Goal: Task Accomplishment & Management: Manage account settings

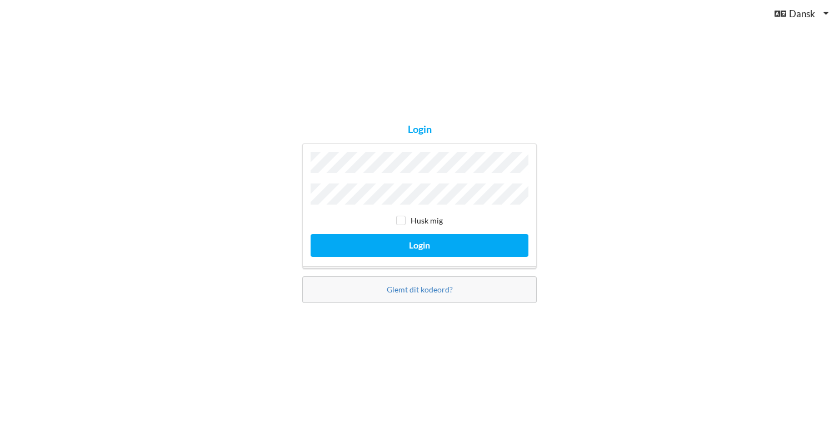
click at [419, 242] on button "Login" at bounding box center [420, 245] width 218 height 23
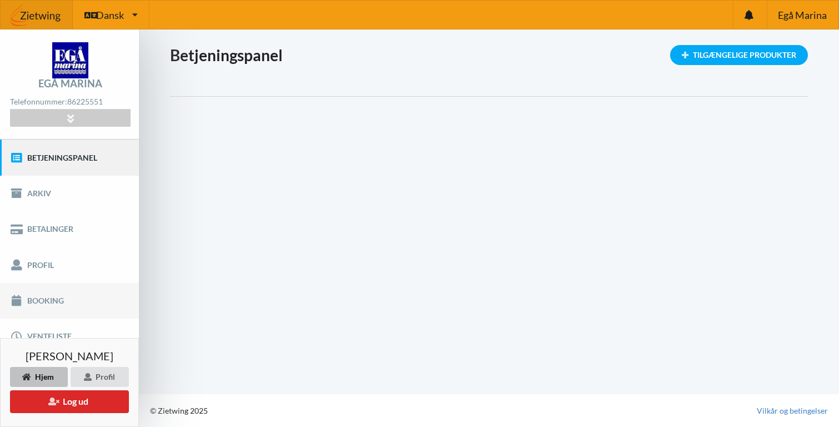
click at [58, 302] on link "Booking" at bounding box center [69, 301] width 139 height 36
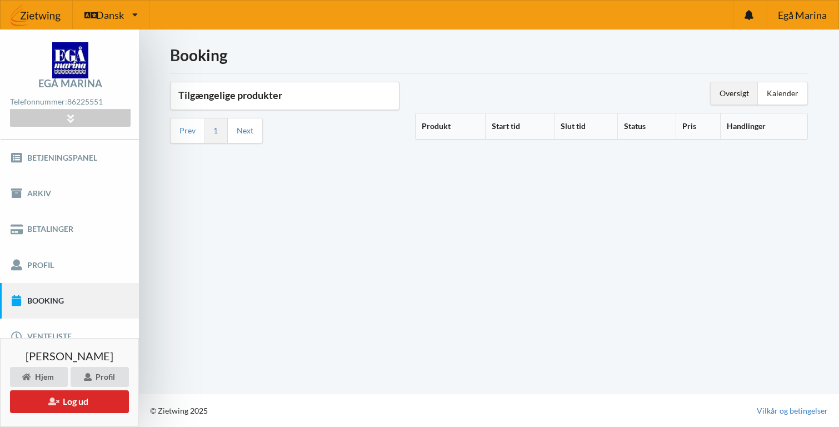
click at [267, 90] on h3 "Tilgængelige produkter" at bounding box center [284, 95] width 213 height 13
click at [256, 98] on h3 "Tilgængelige produkter" at bounding box center [284, 95] width 213 height 13
click at [77, 155] on link "Betjeningspanel" at bounding box center [69, 157] width 139 height 36
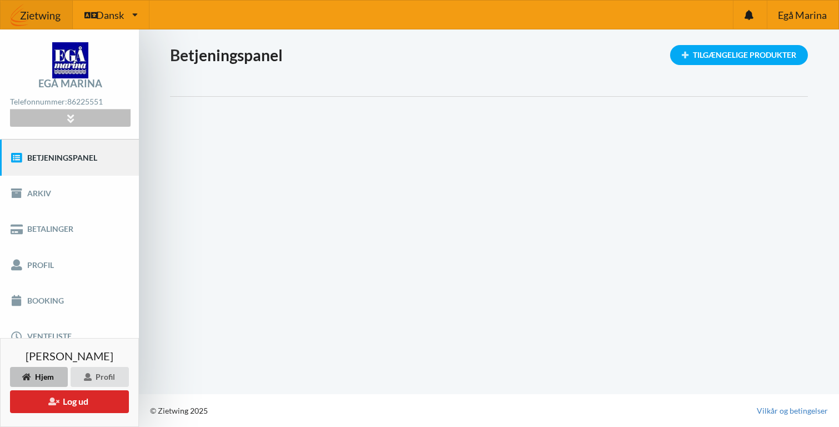
click at [69, 120] on icon at bounding box center [70, 117] width 13 height 9
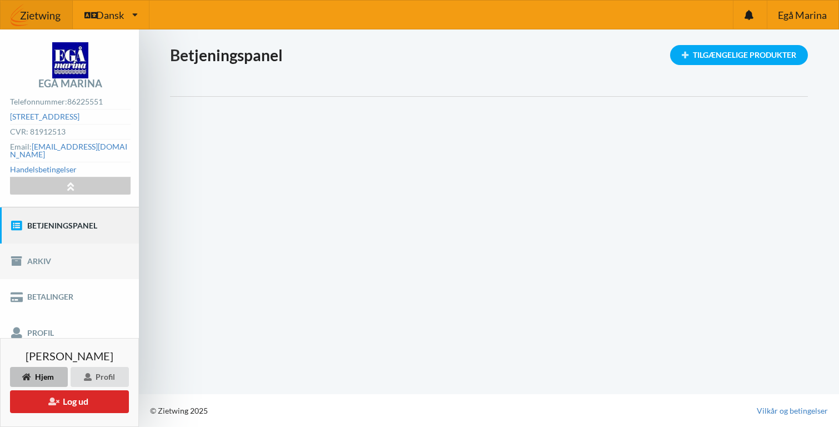
click at [52, 250] on link "Arkiv" at bounding box center [69, 261] width 139 height 36
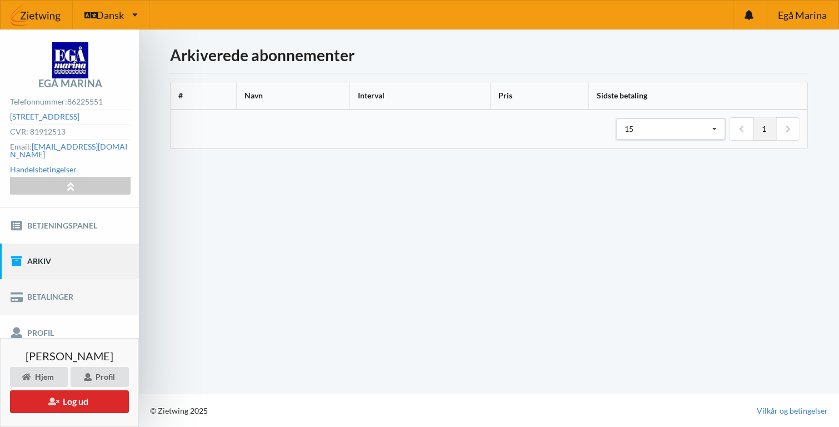
click at [63, 286] on link "Betalinger" at bounding box center [69, 297] width 139 height 36
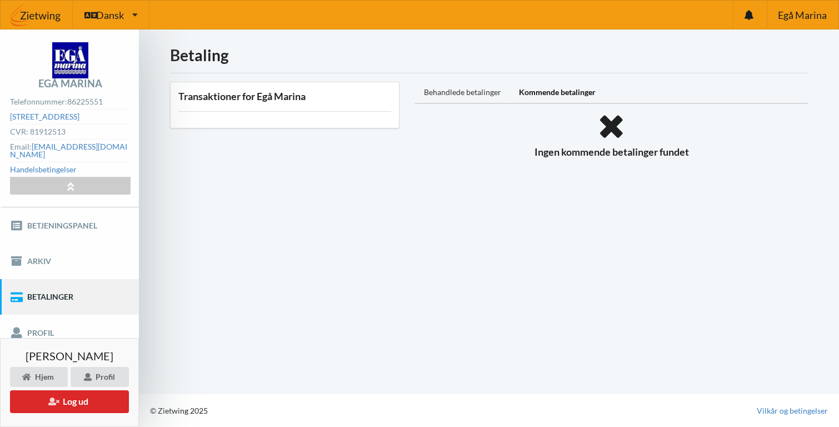
click at [463, 90] on div "Behandlede betalinger" at bounding box center [462, 93] width 95 height 22
